Goal: Complete application form

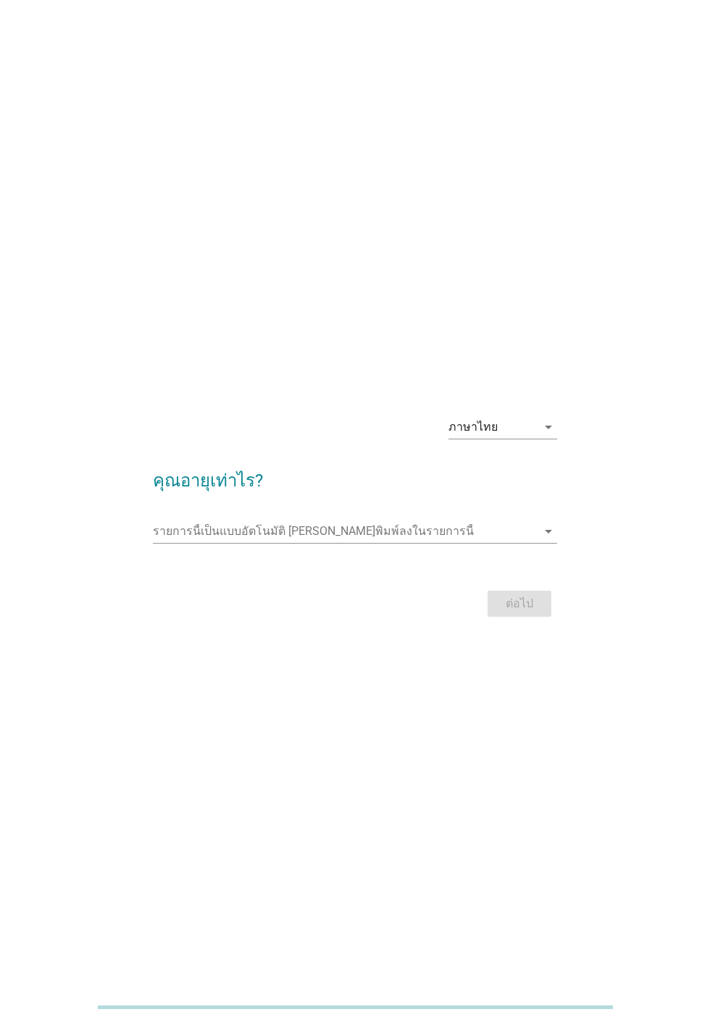
click at [535, 439] on div "ภาษาไทย arrow_drop_down" at bounding box center [502, 427] width 109 height 23
click at [548, 540] on icon "arrow_drop_down" at bounding box center [547, 531] width 17 height 17
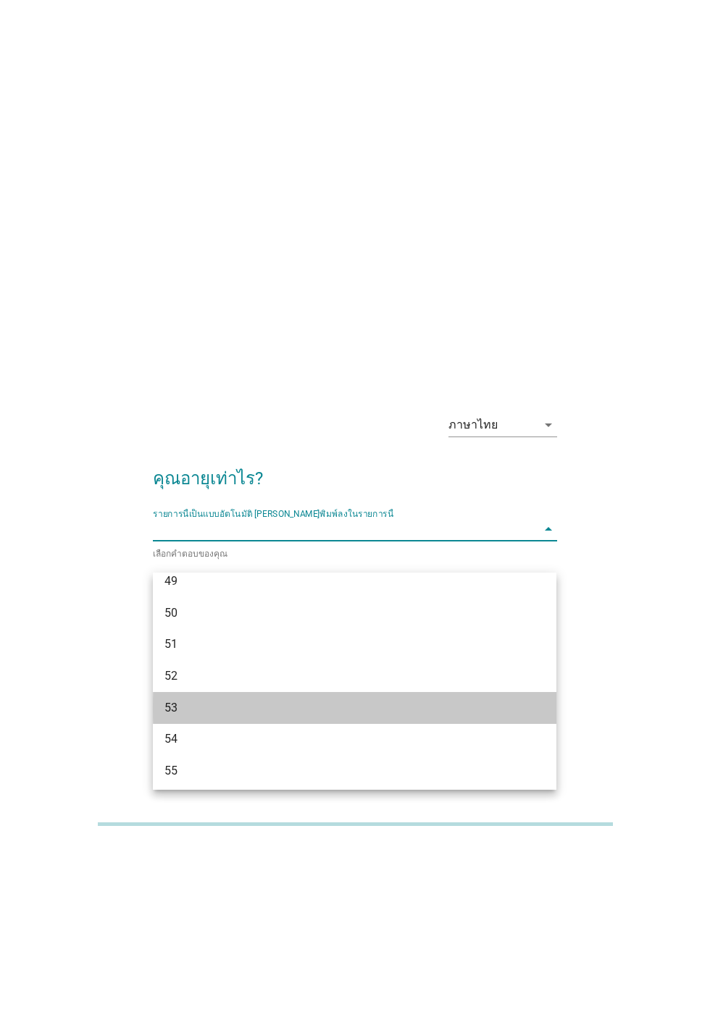
scroll to position [987, 0]
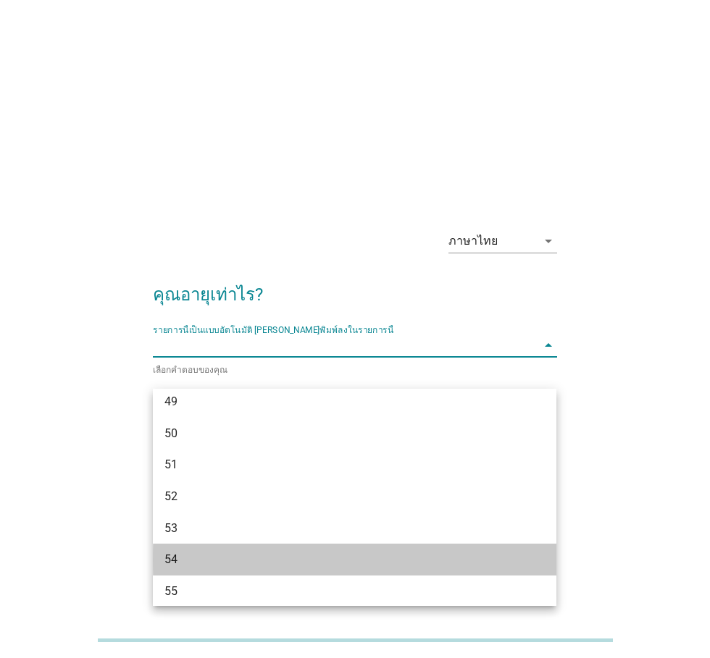
click at [466, 550] on div "54" at bounding box center [354, 560] width 403 height 32
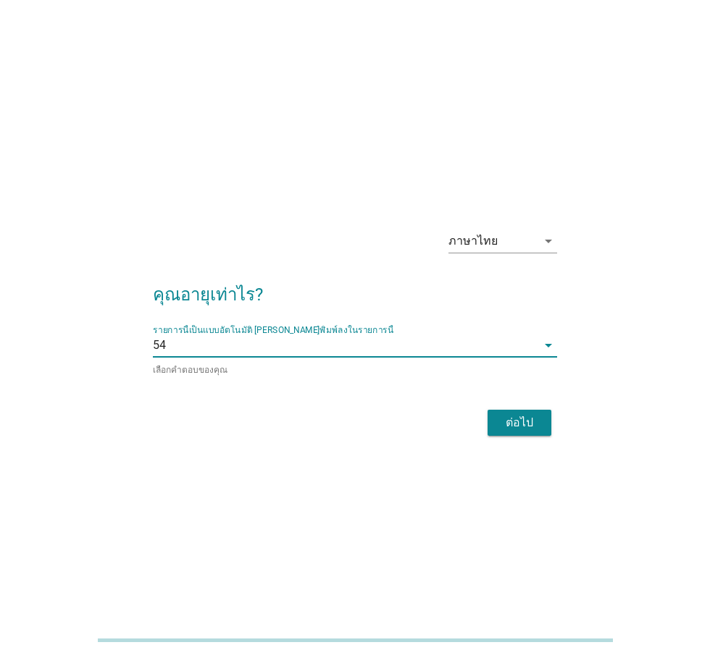
click at [543, 357] on div "รายการนี้เป็นแบบอัตโนมัติ [PERSON_NAME]พิมพ์ลงในรายการนี้ 54 arrow_drop_down" at bounding box center [354, 345] width 403 height 23
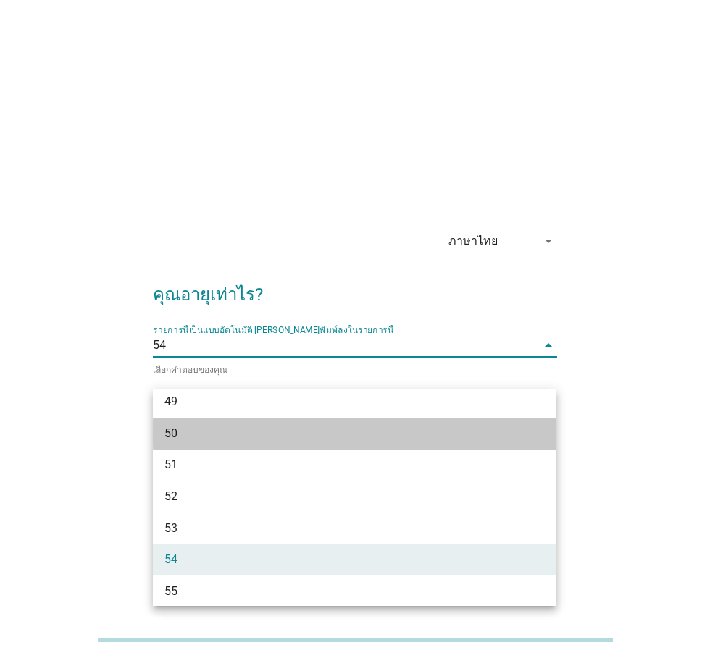
click at [170, 435] on div "50" at bounding box center [338, 433] width 348 height 17
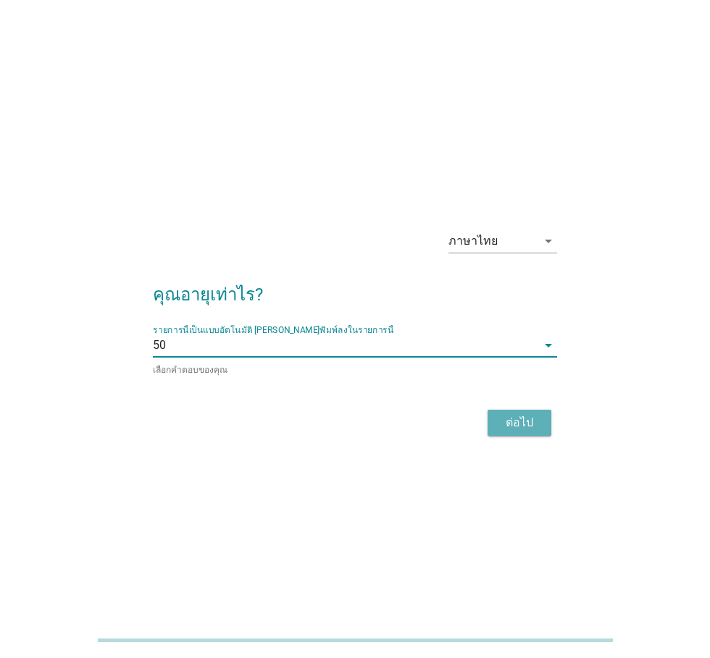
click at [526, 432] on div "ต่อไป" at bounding box center [519, 422] width 41 height 17
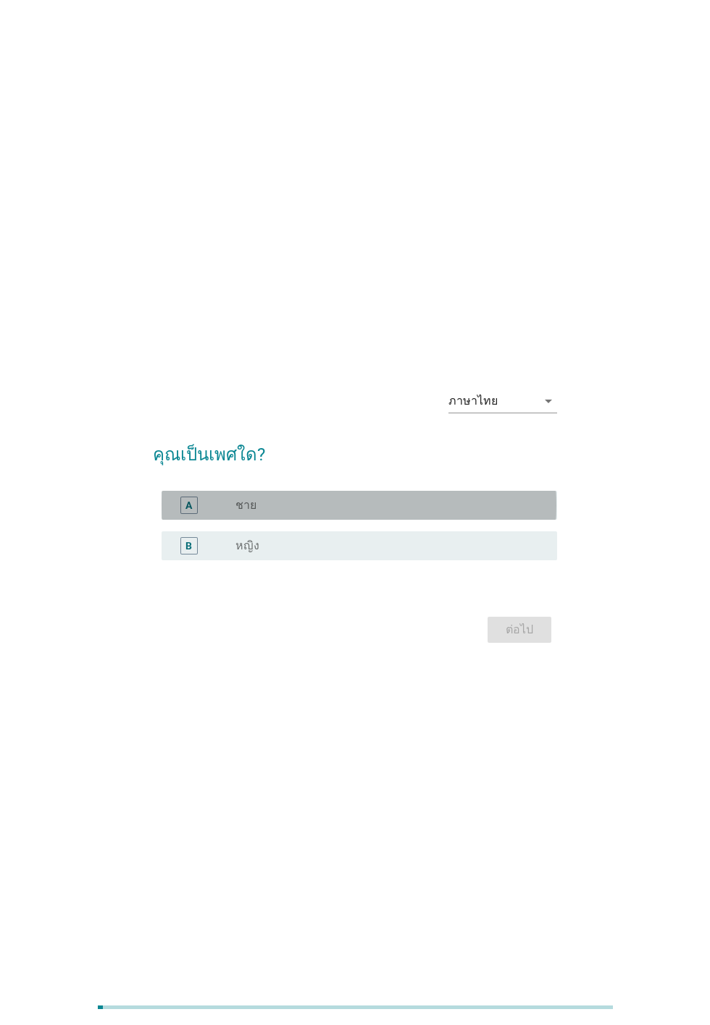
click at [188, 513] on div "A" at bounding box center [188, 505] width 7 height 15
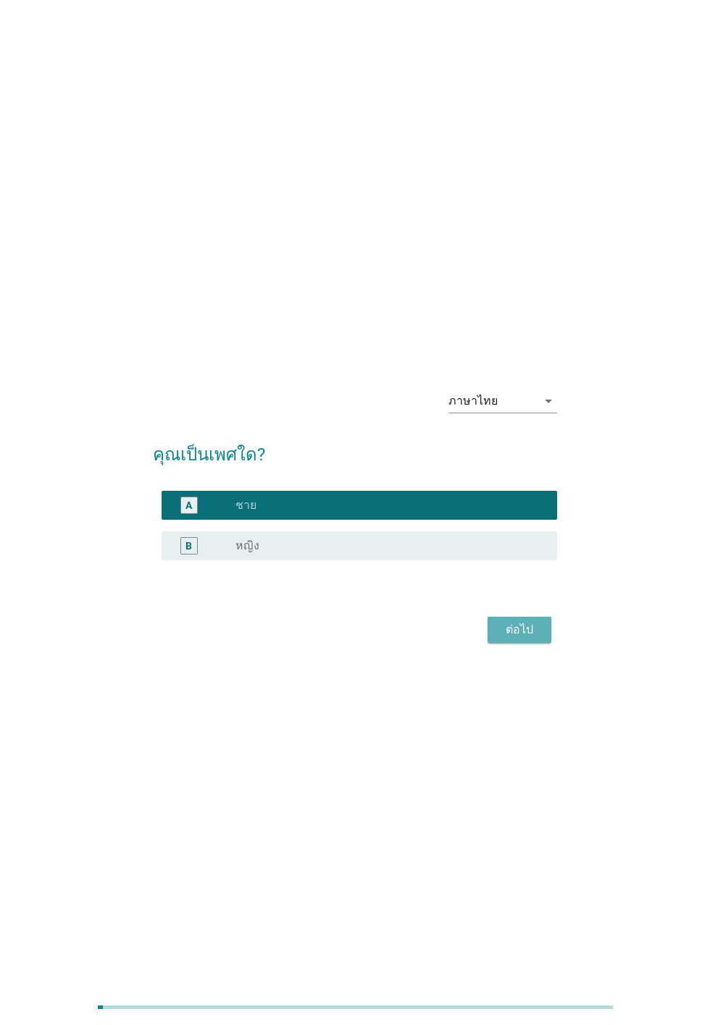
click at [531, 639] on div "ต่อไป" at bounding box center [519, 629] width 41 height 17
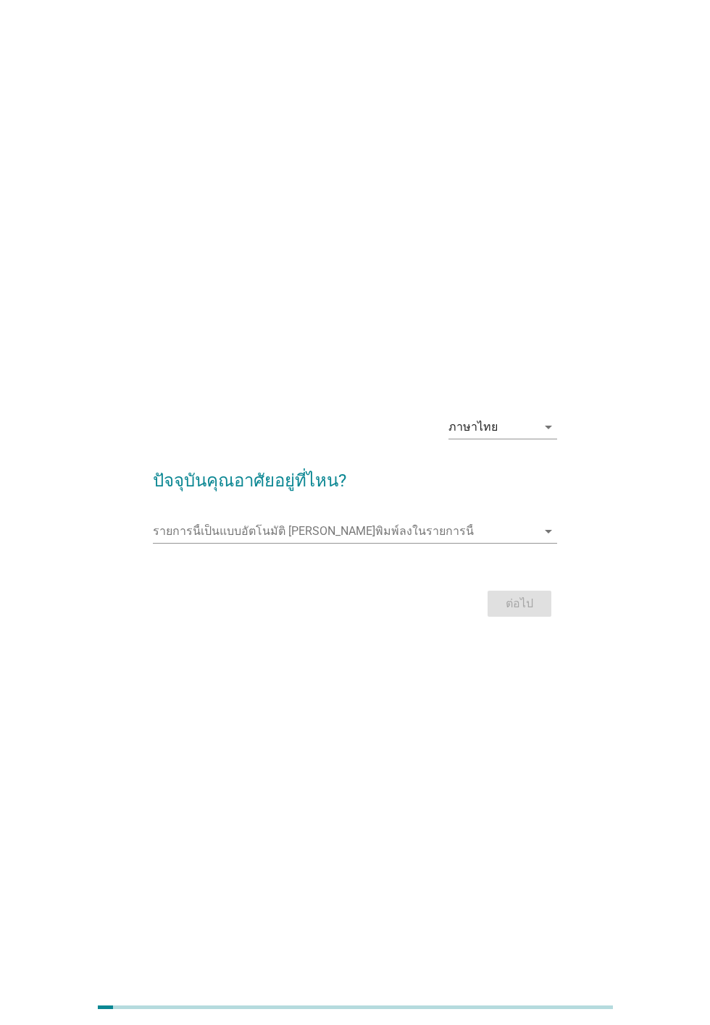
click at [199, 543] on div "รายการนี้เป็นแบบอัตโนมัติ [PERSON_NAME]พิมพ์ลงในรายการนี้ arrow_drop_down" at bounding box center [354, 531] width 403 height 23
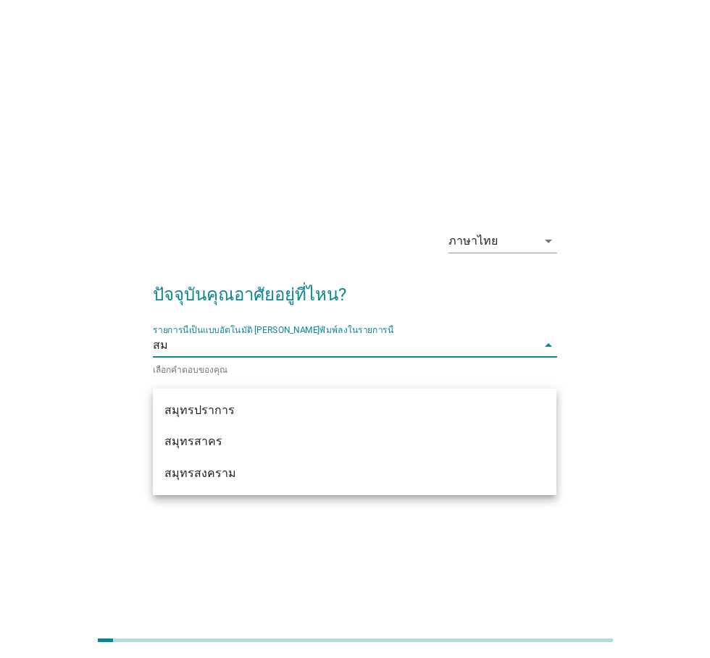
type input "สมุ"
click at [201, 420] on div "สมุทรปราการ" at bounding box center [354, 411] width 403 height 32
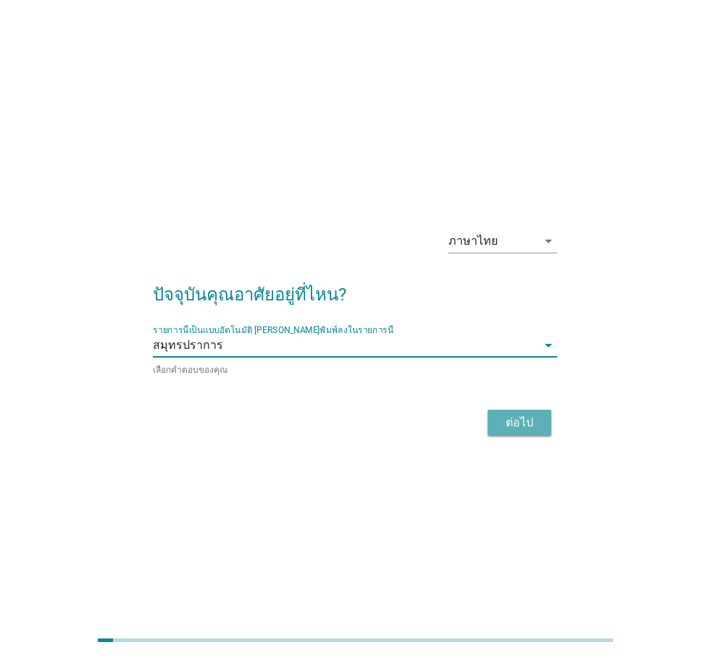
click at [520, 432] on div "ต่อไป" at bounding box center [519, 422] width 41 height 17
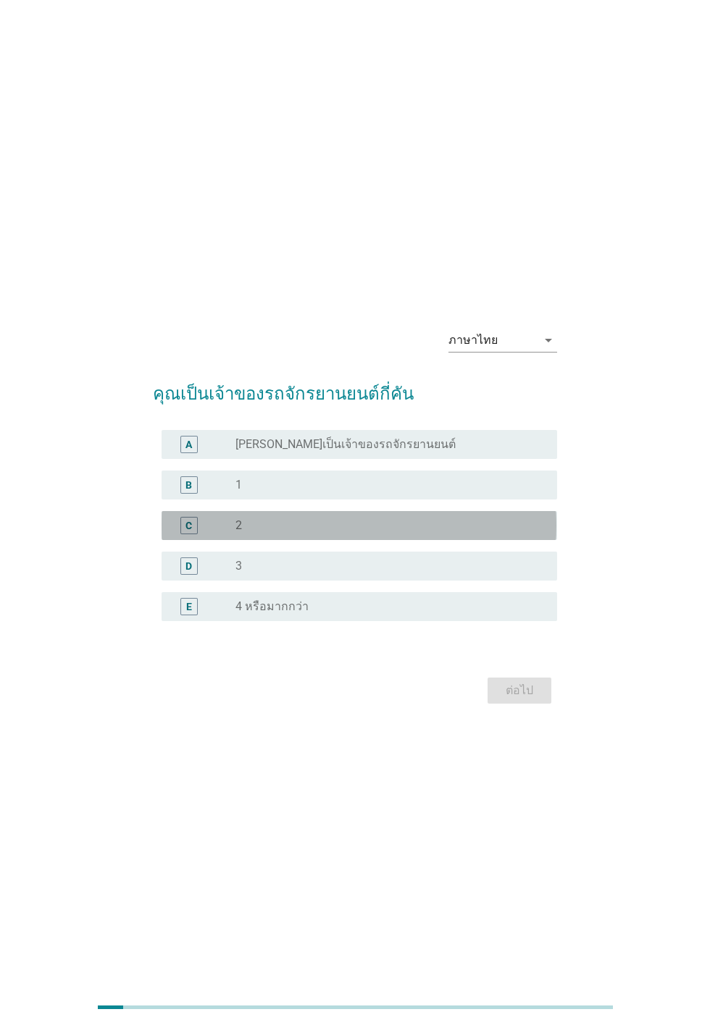
click at [185, 534] on div "C" at bounding box center [188, 525] width 17 height 17
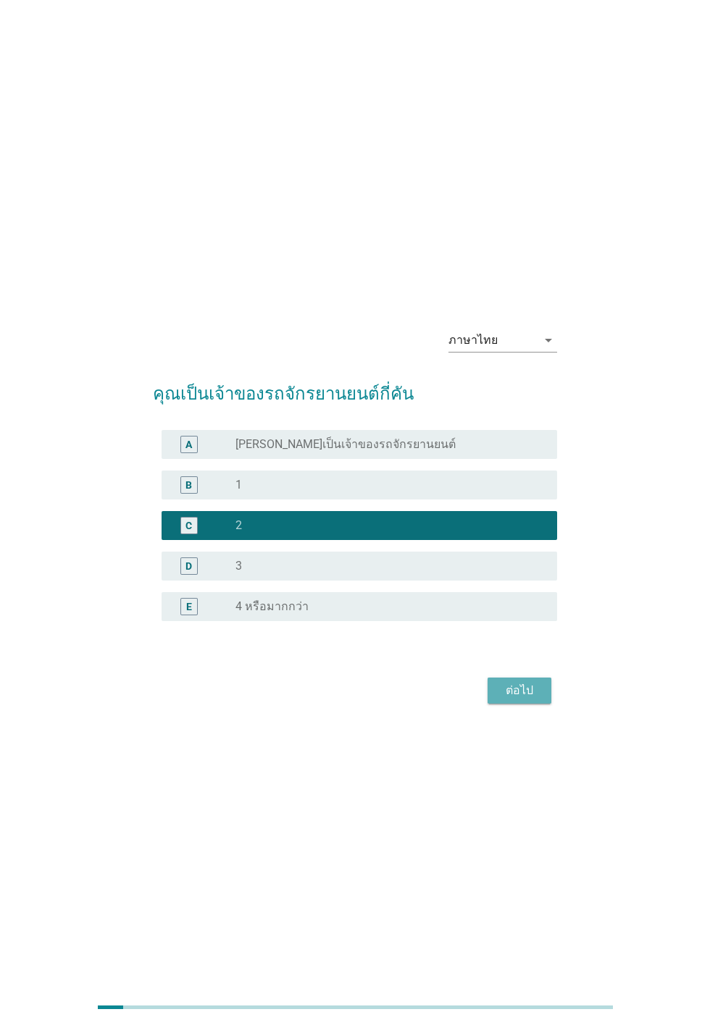
click at [529, 699] on div "ต่อไป" at bounding box center [519, 690] width 41 height 17
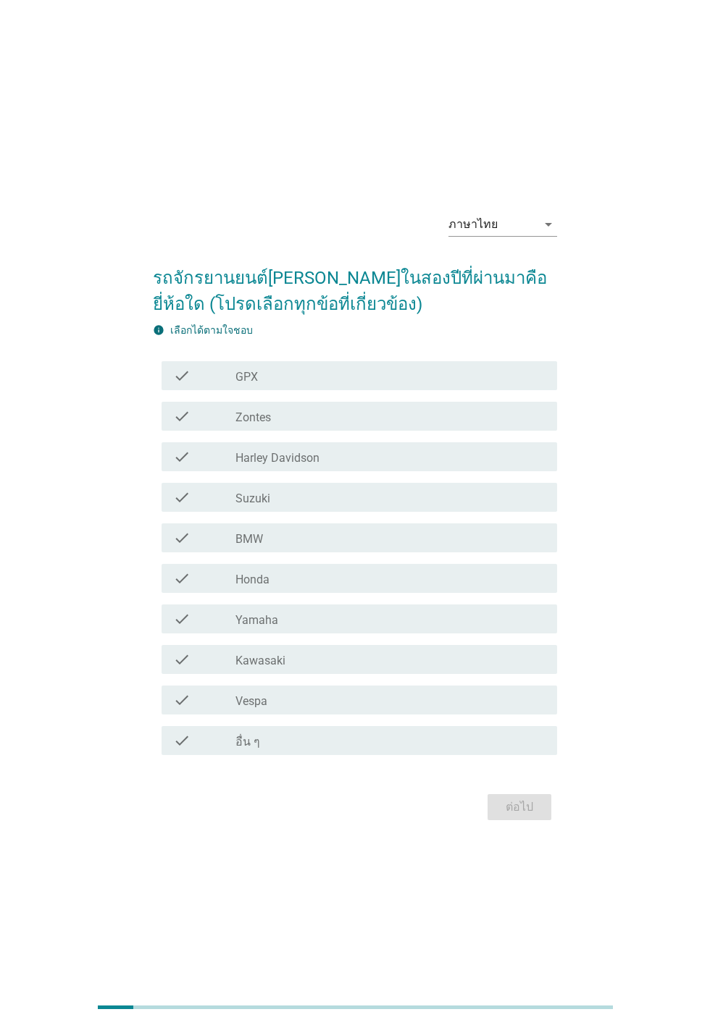
click at [465, 587] on div "check_box_outline_blank Honda" at bounding box center [390, 578] width 310 height 17
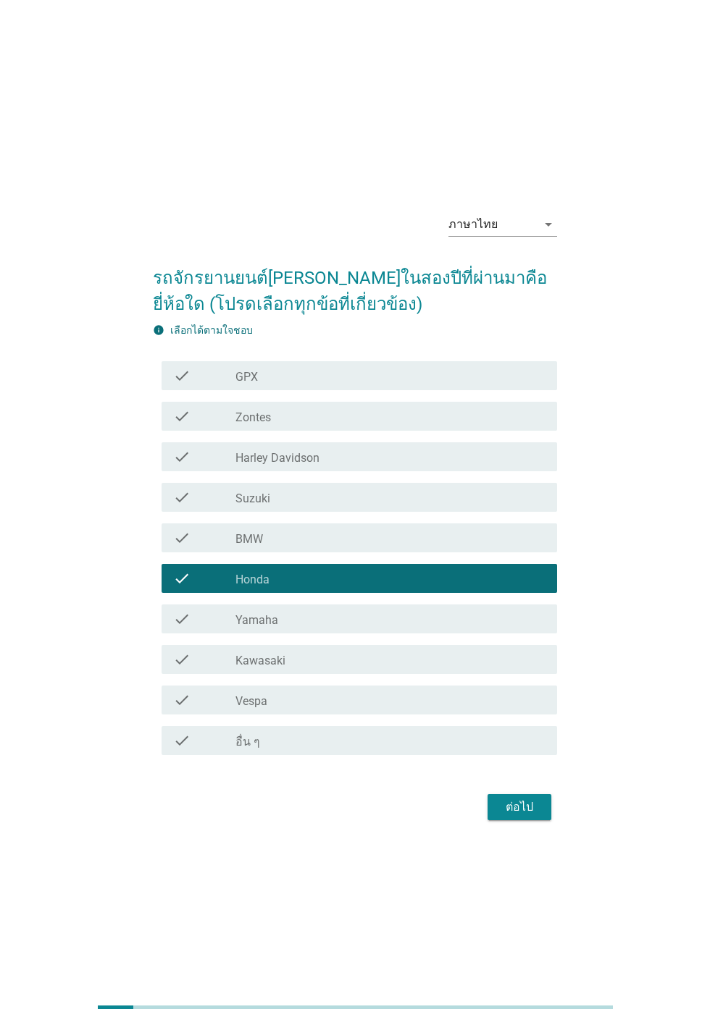
click at [463, 628] on div "check_box_outline_blank Yamaha" at bounding box center [390, 618] width 310 height 17
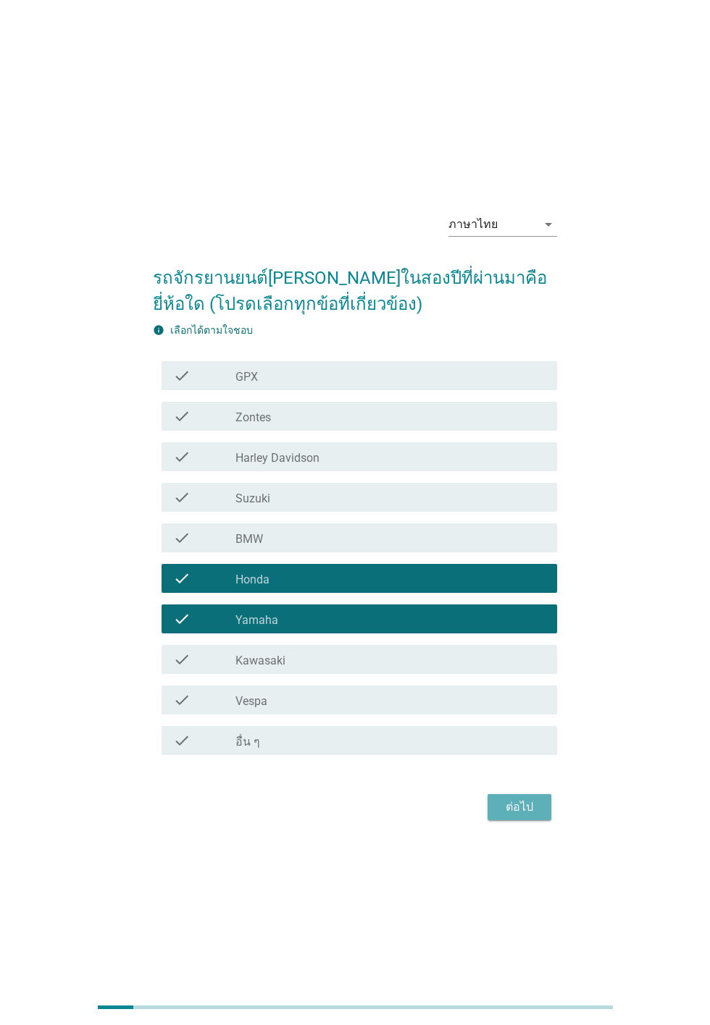
click at [539, 816] on div "ต่อไป" at bounding box center [519, 807] width 41 height 17
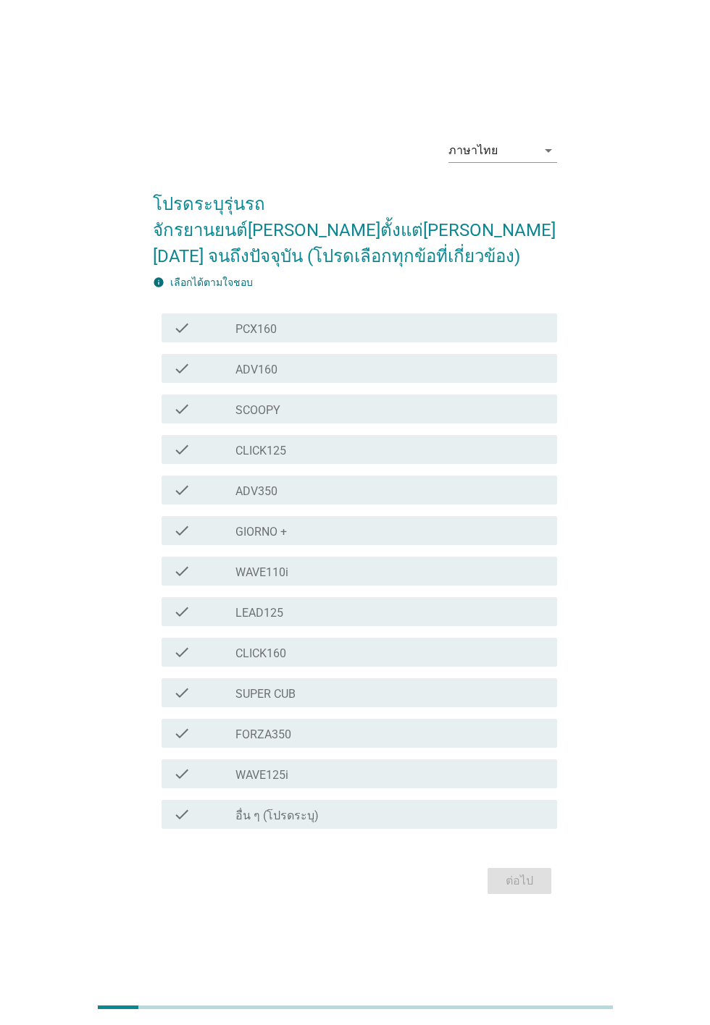
click at [488, 418] on div "check_box_outline_blank SCOOPY" at bounding box center [390, 408] width 310 height 17
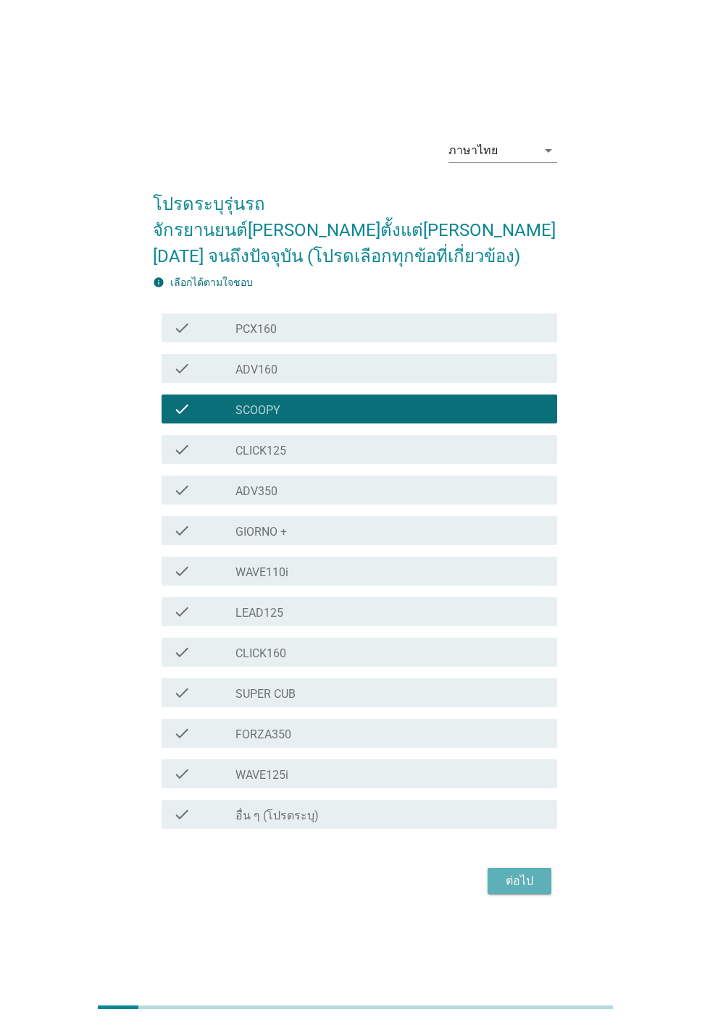
click at [539, 890] on div "ต่อไป" at bounding box center [519, 880] width 41 height 17
